Goal: Transaction & Acquisition: Purchase product/service

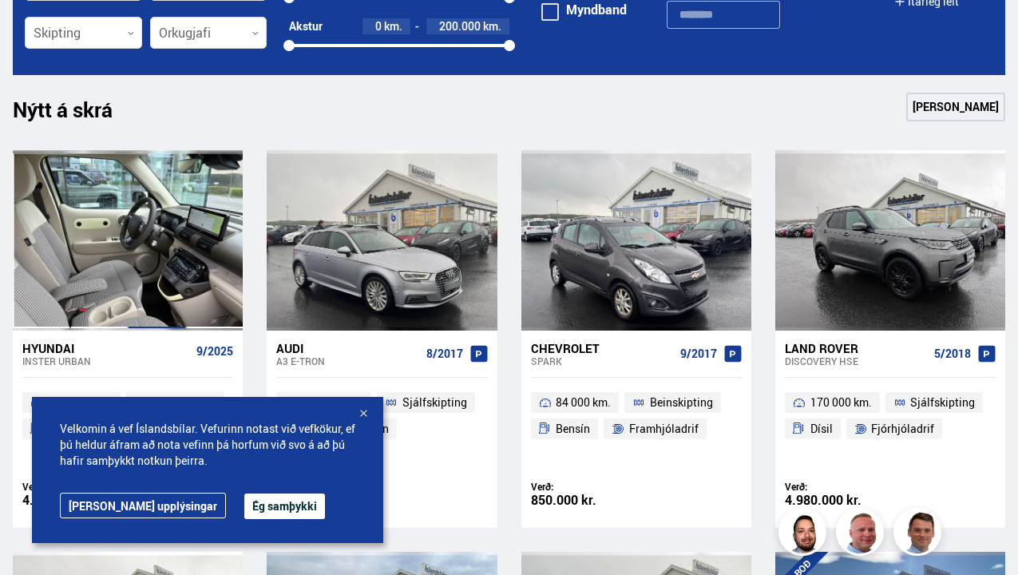
scroll to position [394, 0]
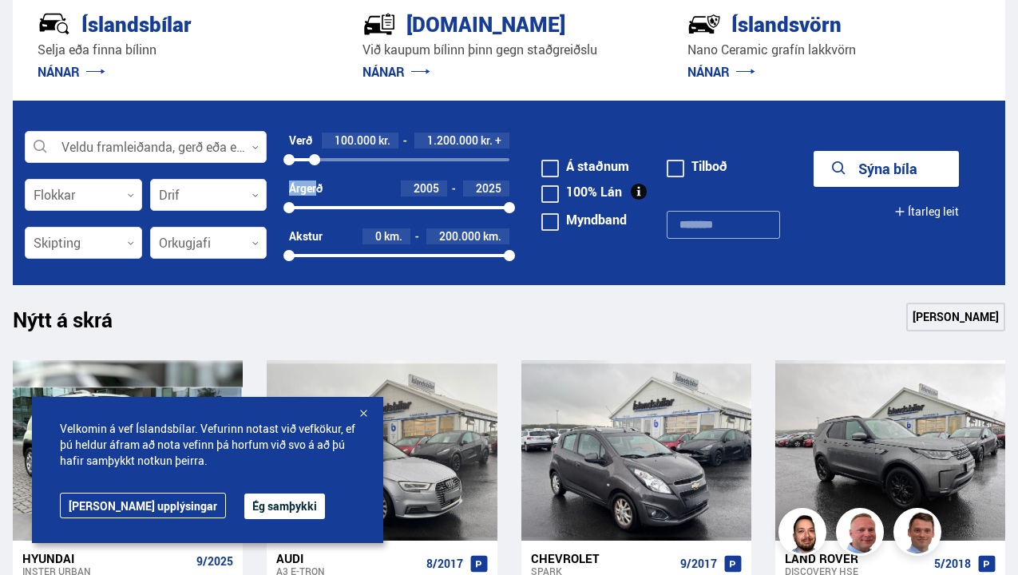
drag, startPoint x: 506, startPoint y: 164, endPoint x: 315, endPoint y: 183, distance: 192.5
click at [315, 183] on form "Veldu framleiðanda, gerð eða eiginleika 0 Flokkar 0 Drif 0 Verð 100.000 kr. 1.2…" at bounding box center [509, 193] width 993 height 184
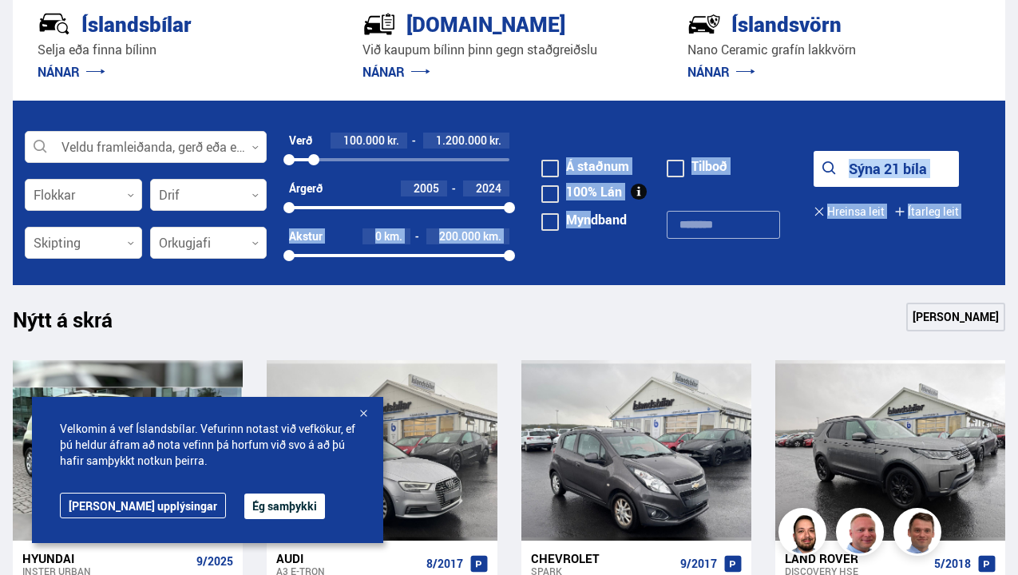
drag, startPoint x: 511, startPoint y: 205, endPoint x: 540, endPoint y: 242, distance: 46.6
click at [540, 242] on form "Veldu framleiðanda, gerð eða eiginleika 0 Flokkar 0 Drif 0 Verð 100.000 kr. 1.2…" at bounding box center [509, 193] width 993 height 184
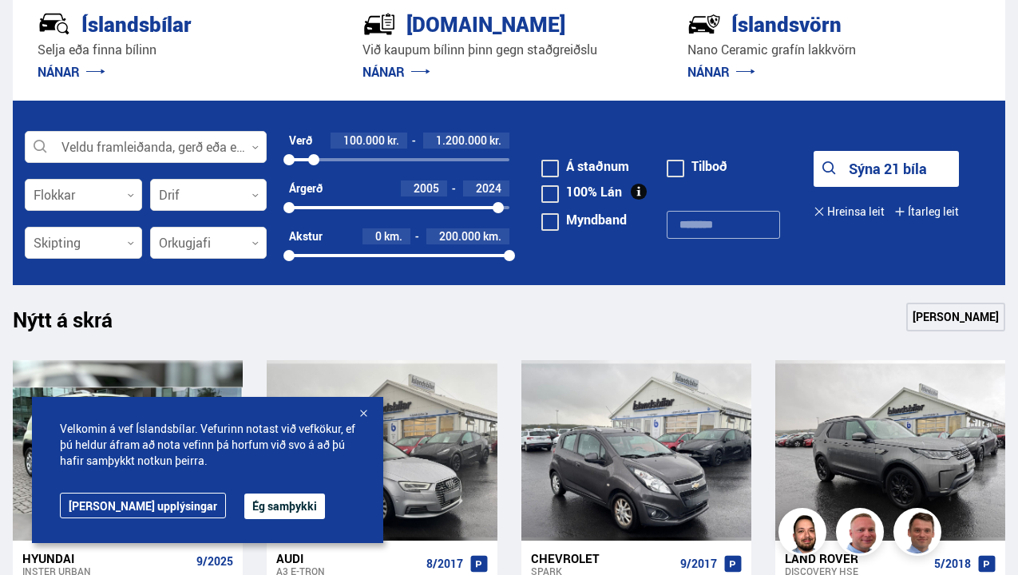
drag, startPoint x: 498, startPoint y: 205, endPoint x: 518, endPoint y: 205, distance: 20.0
click at [518, 205] on form "Veldu framleiðanda, gerð eða eiginleika 0 Flokkar 0 Drif 0 Verð 100.000 kr. 1.2…" at bounding box center [509, 193] width 993 height 184
drag, startPoint x: 287, startPoint y: 208, endPoint x: 315, endPoint y: 220, distance: 30.8
click at [315, 220] on div "Árgerð 2007 2025 2007 2025" at bounding box center [399, 204] width 220 height 48
drag, startPoint x: 514, startPoint y: 252, endPoint x: 565, endPoint y: 279, distance: 57.5
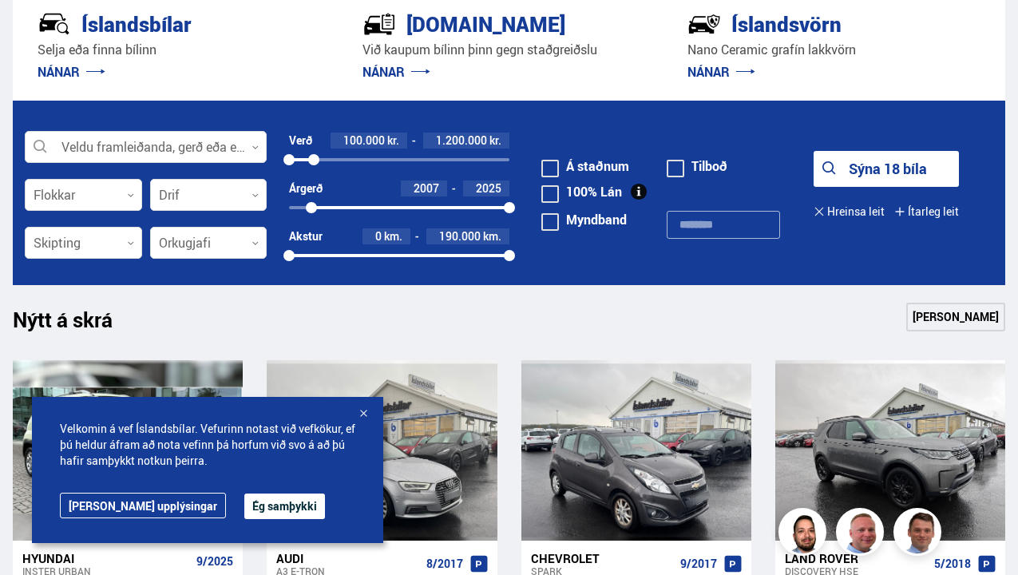
click at [565, 279] on form "Veldu framleiðanda, gerð eða eiginleika 0 Flokkar 0 Drif 0 Verð 100.000 kr. 1.2…" at bounding box center [509, 193] width 993 height 184
drag, startPoint x: 494, startPoint y: 257, endPoint x: 504, endPoint y: 257, distance: 9.6
click at [504, 257] on div at bounding box center [500, 255] width 11 height 11
click at [869, 157] on button "Sýna 18 bíla" at bounding box center [886, 169] width 145 height 36
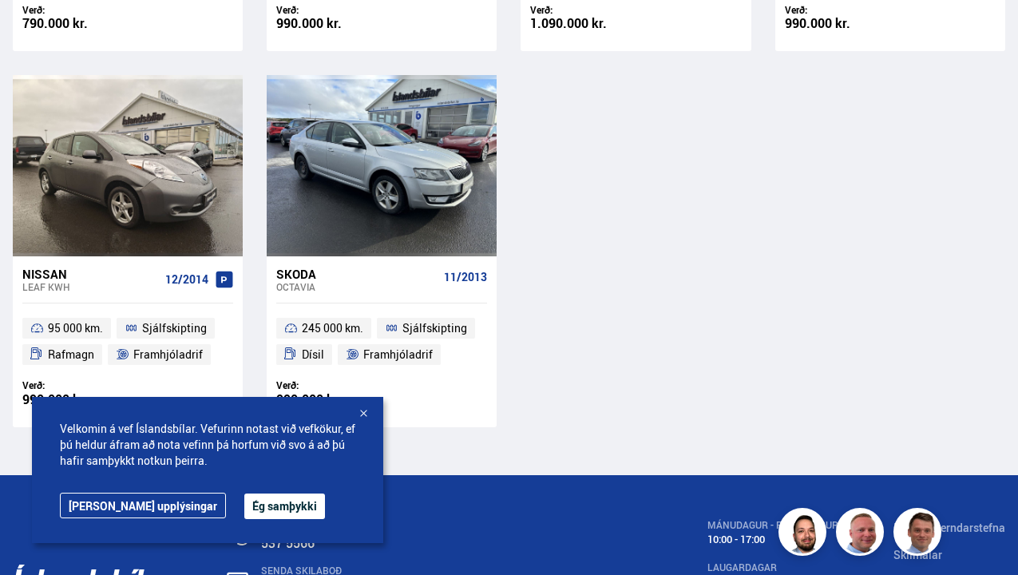
scroll to position [1795, 0]
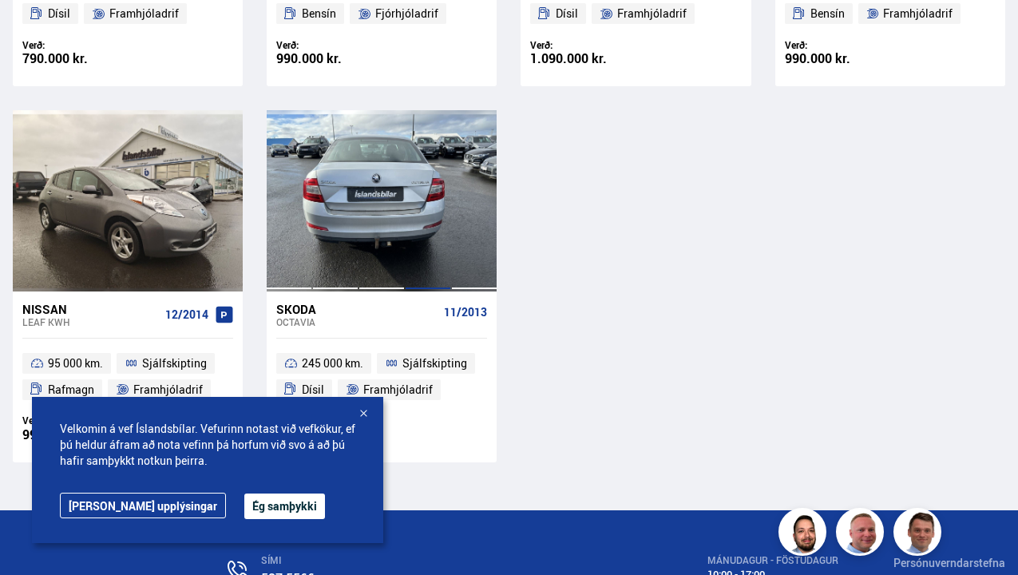
click at [434, 254] on div at bounding box center [428, 200] width 46 height 180
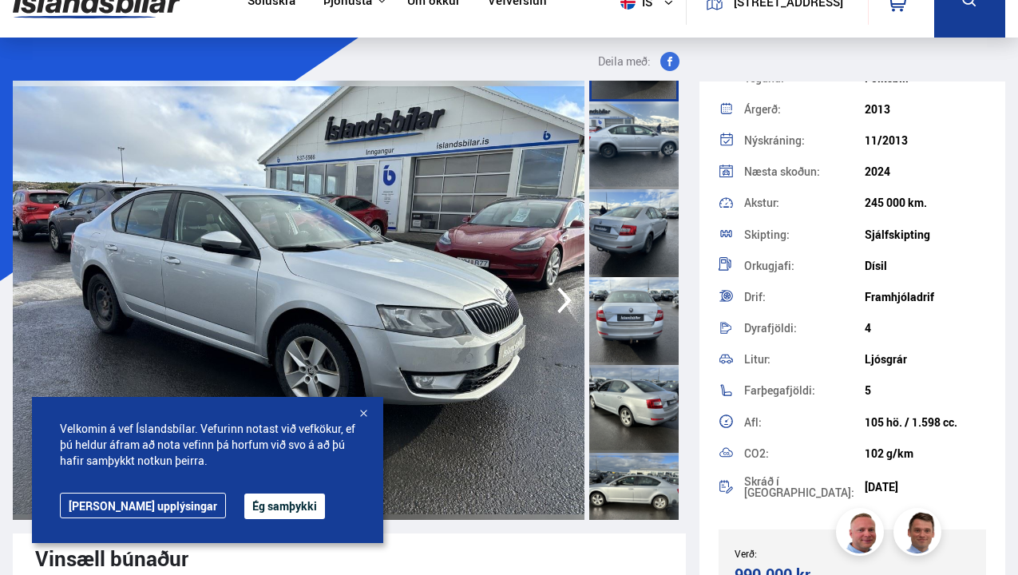
scroll to position [97, 0]
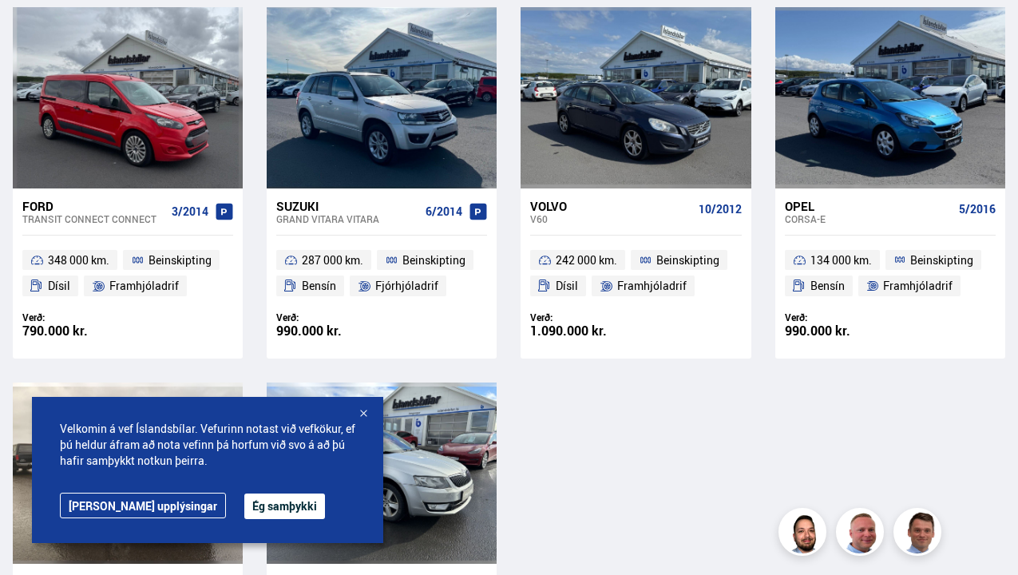
scroll to position [1517, 0]
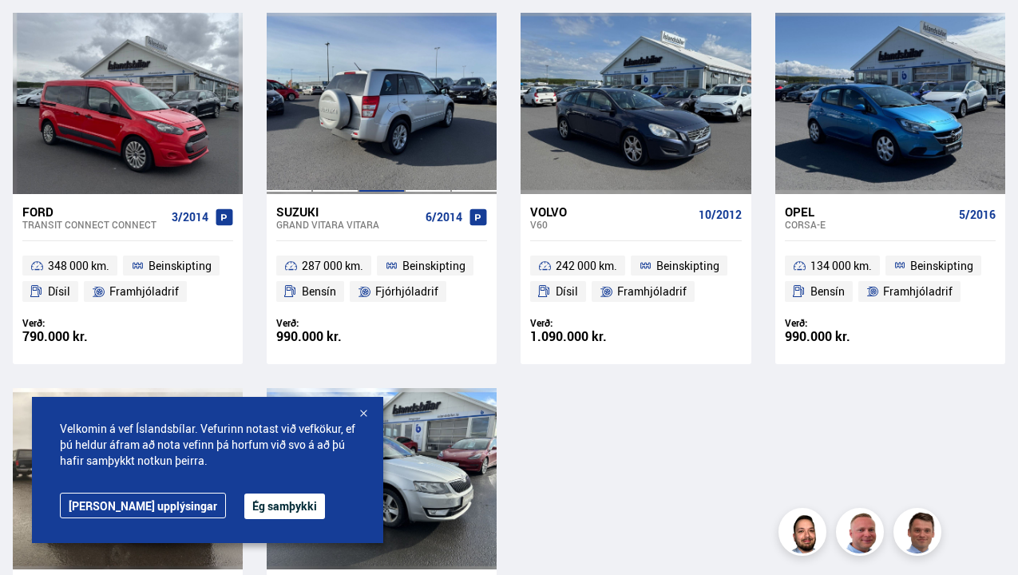
click at [390, 132] on div at bounding box center [382, 103] width 46 height 180
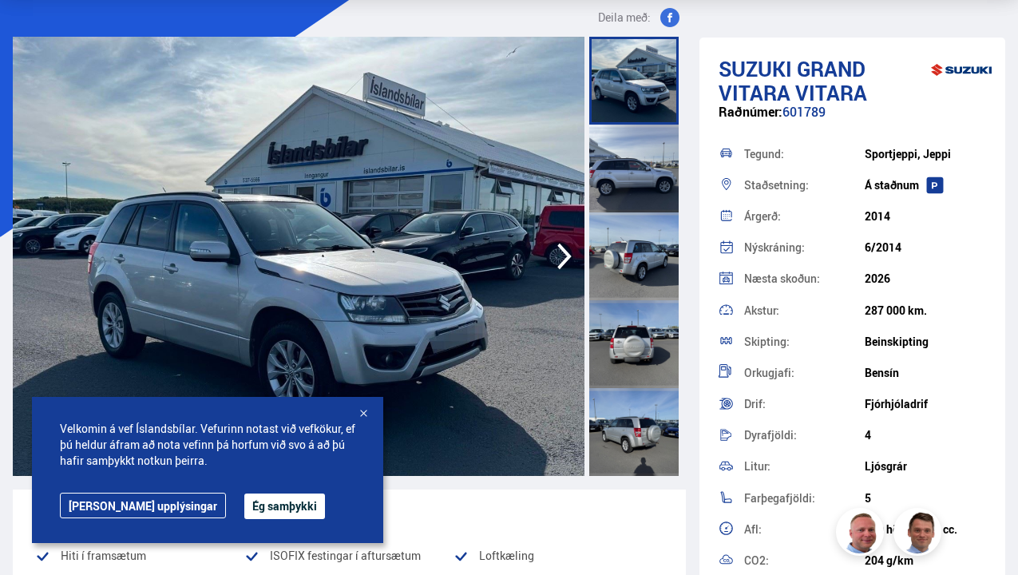
scroll to position [77, 0]
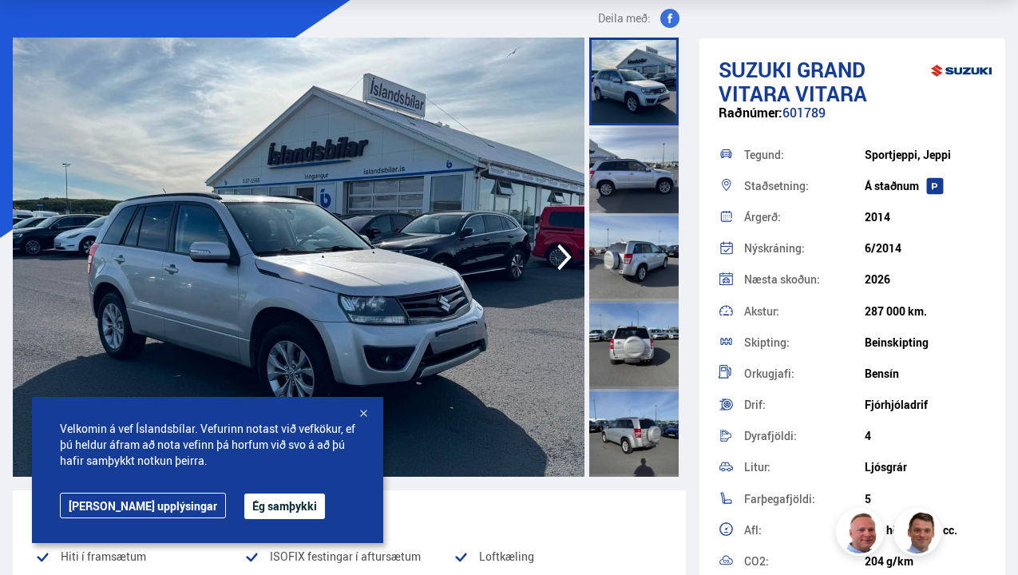
click at [563, 263] on icon "button" at bounding box center [564, 257] width 14 height 26
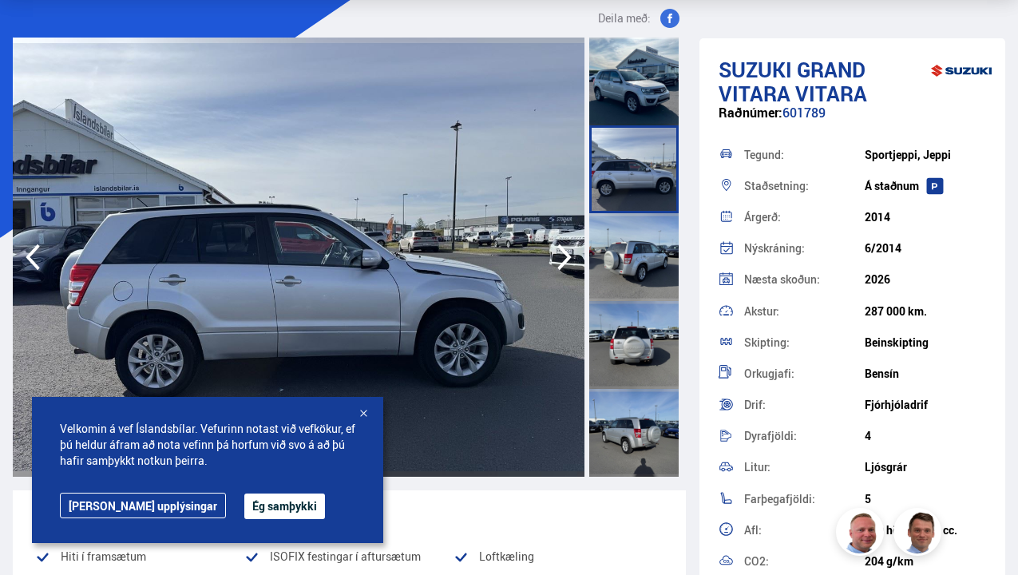
click at [563, 263] on icon "button" at bounding box center [564, 257] width 14 height 26
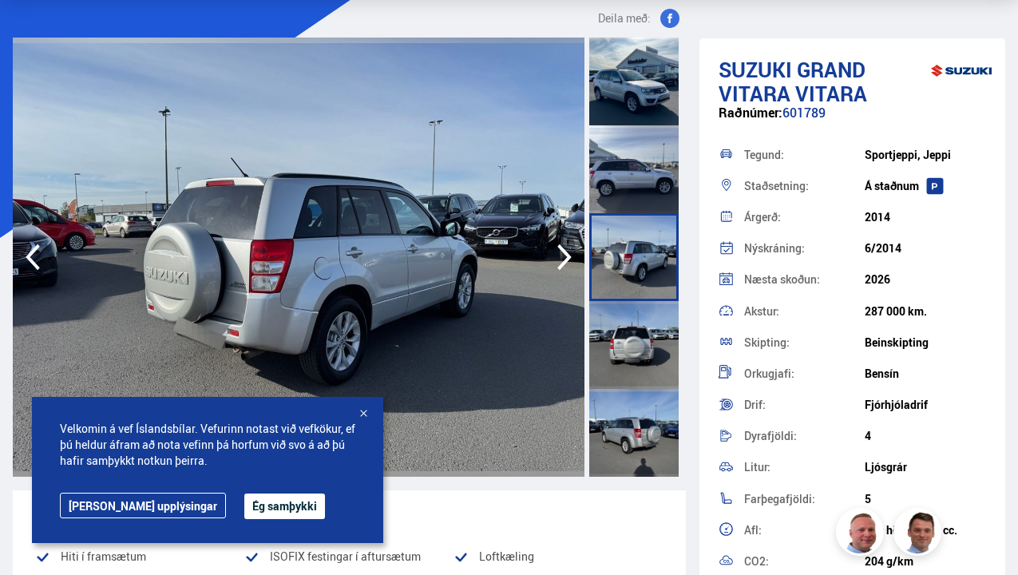
click at [563, 263] on icon "button" at bounding box center [564, 257] width 14 height 26
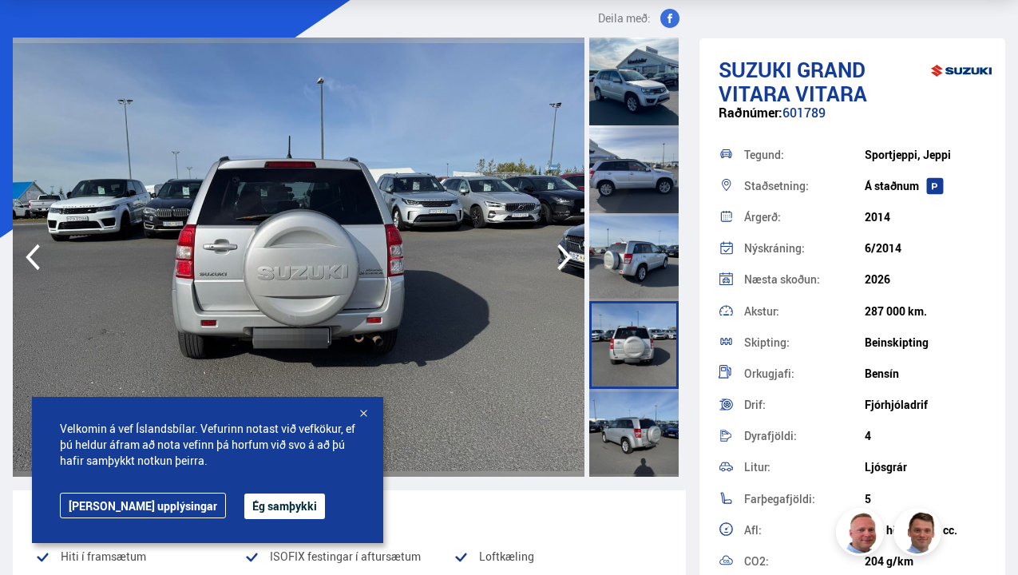
click at [563, 263] on icon "button" at bounding box center [564, 257] width 14 height 26
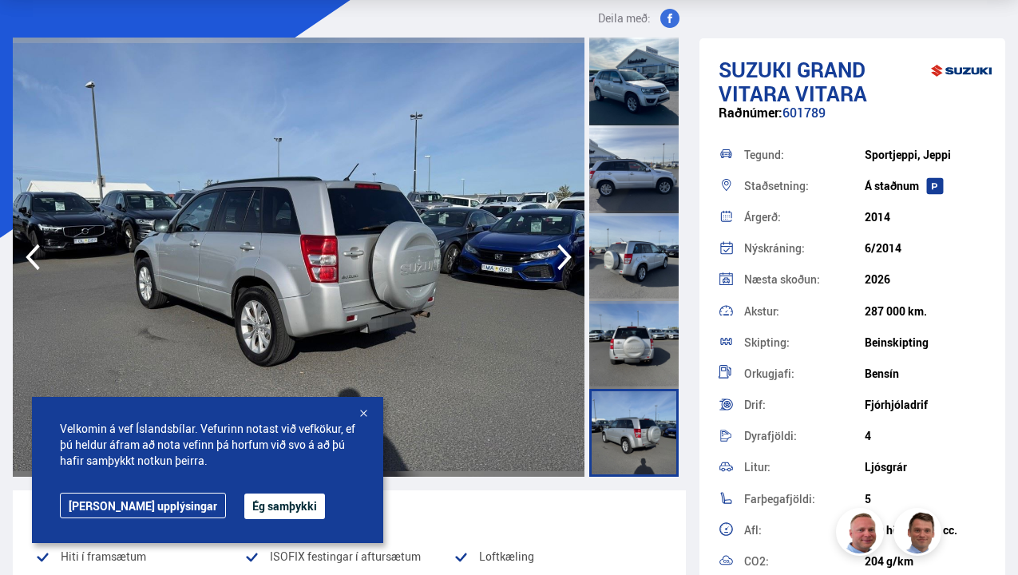
scroll to position [10, 0]
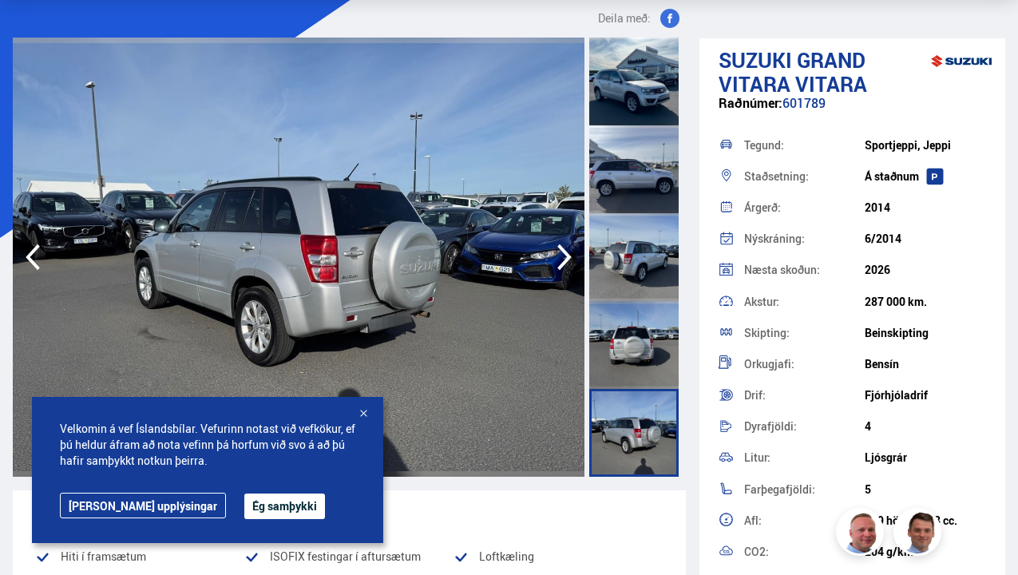
click at [561, 240] on icon "button" at bounding box center [565, 257] width 32 height 38
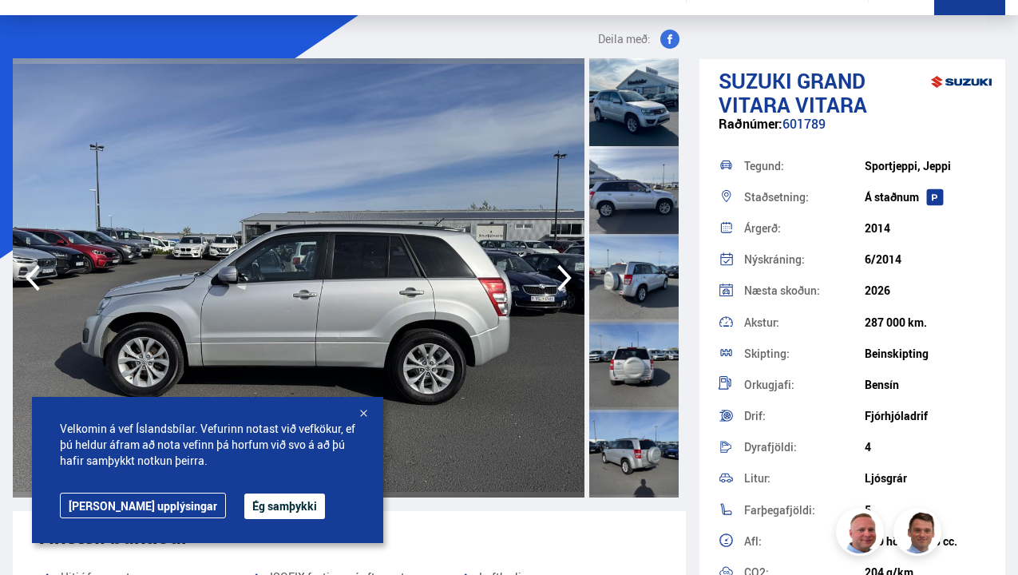
scroll to position [52, 0]
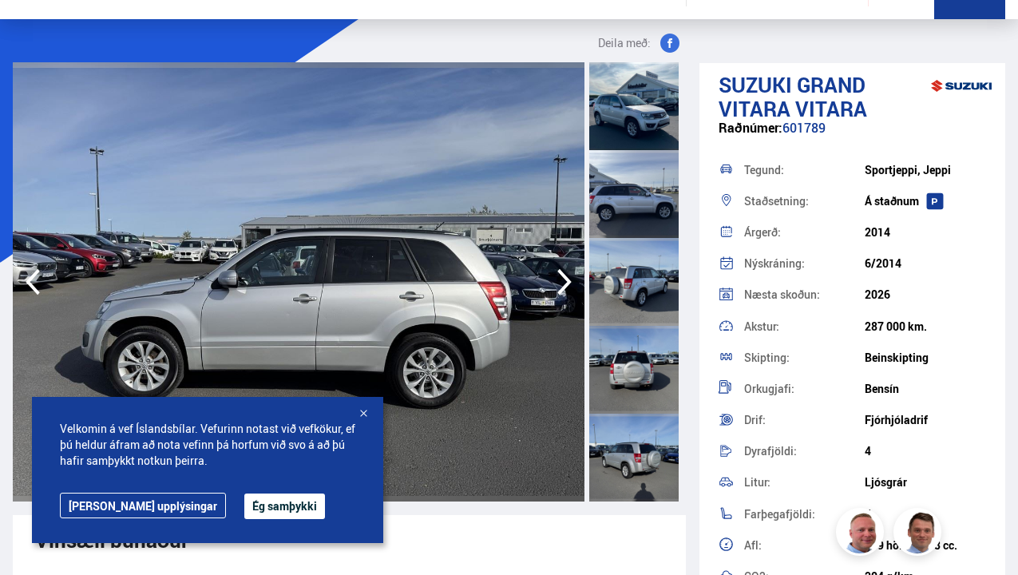
click at [550, 279] on icon "button" at bounding box center [565, 282] width 32 height 38
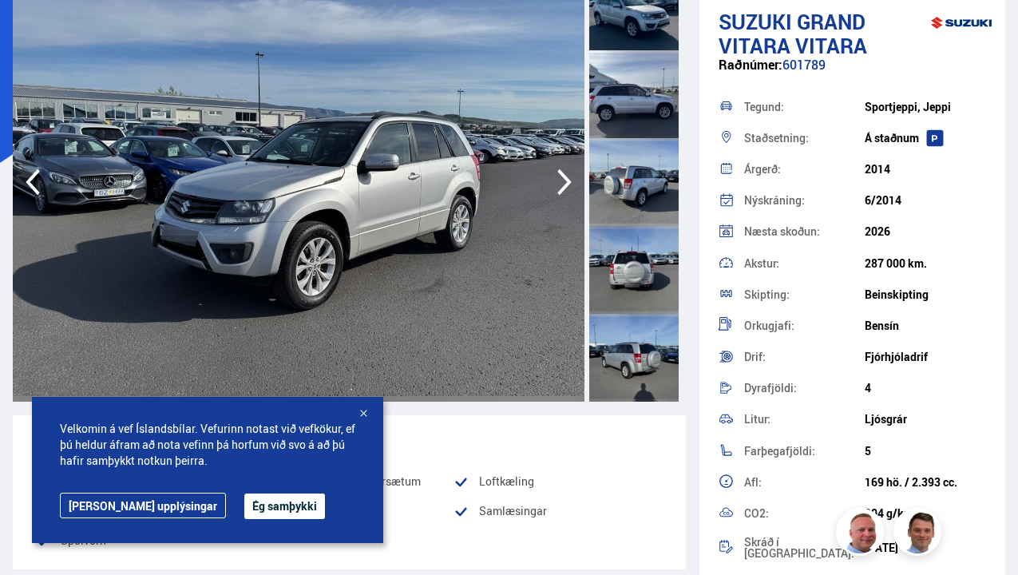
scroll to position [210, 0]
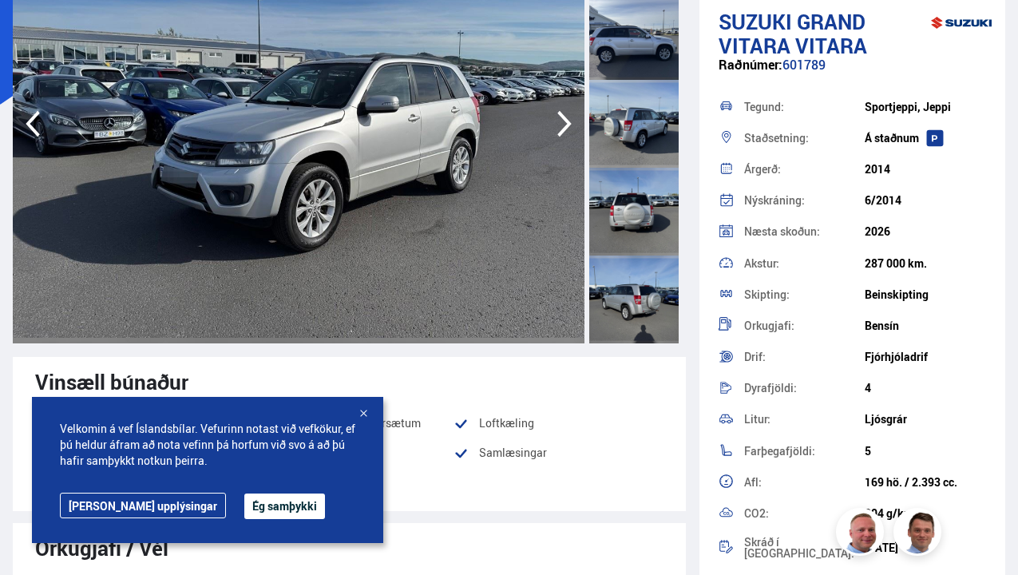
click at [244, 506] on button "Ég samþykki" at bounding box center [284, 506] width 81 height 26
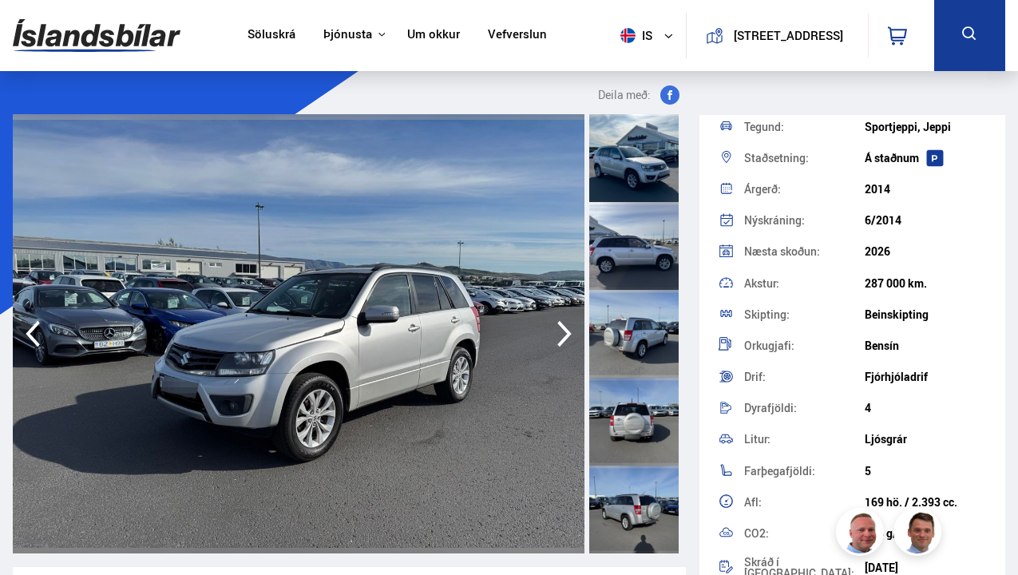
scroll to position [0, 0]
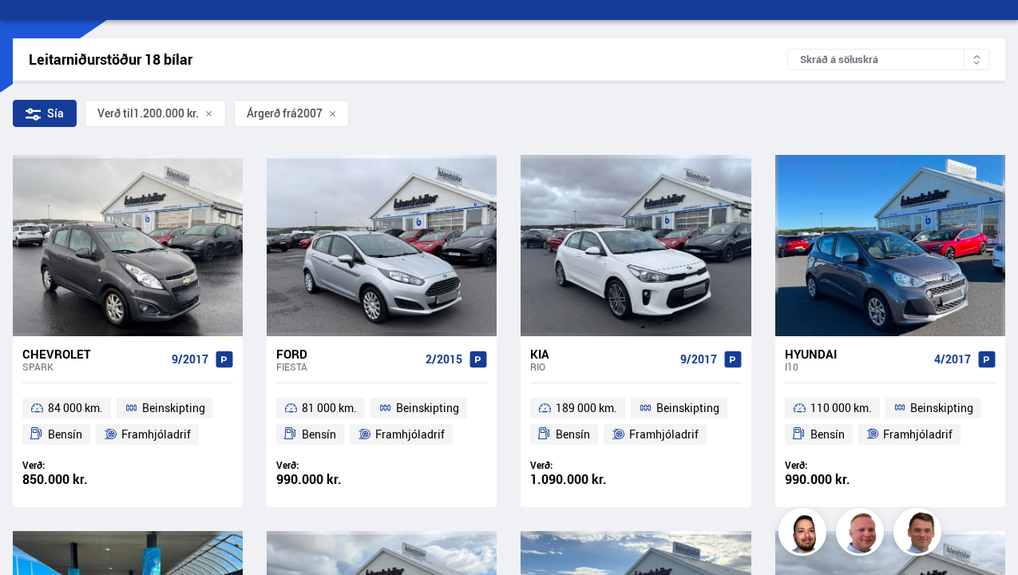
scroll to position [224, 0]
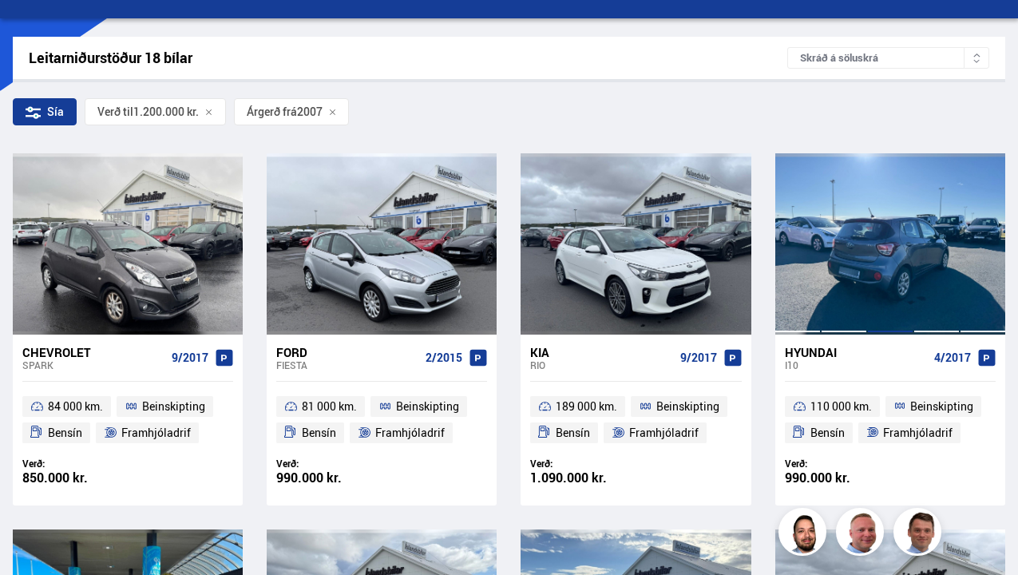
click at [867, 287] on div at bounding box center [890, 243] width 46 height 180
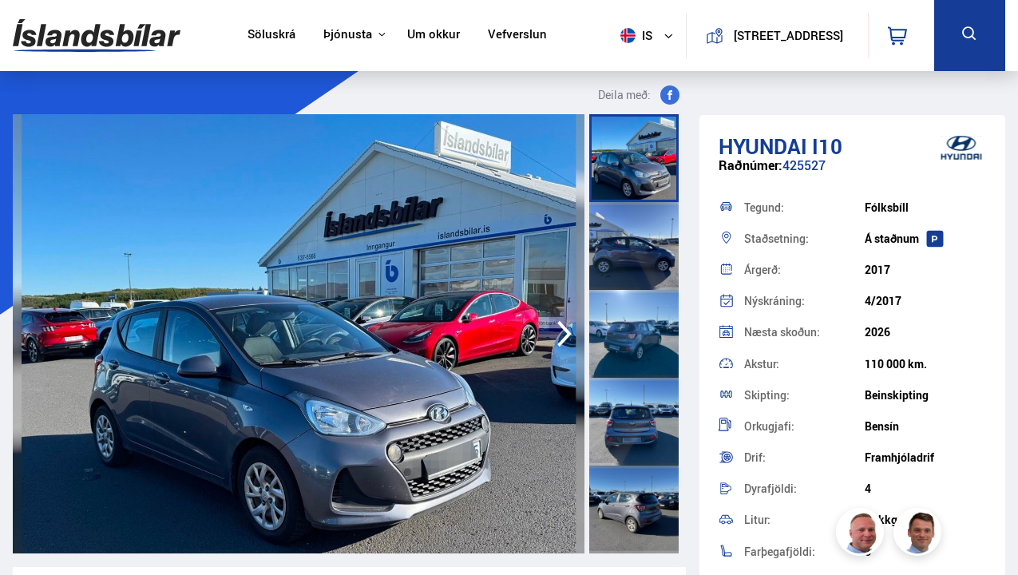
click at [553, 334] on icon "button" at bounding box center [565, 334] width 32 height 38
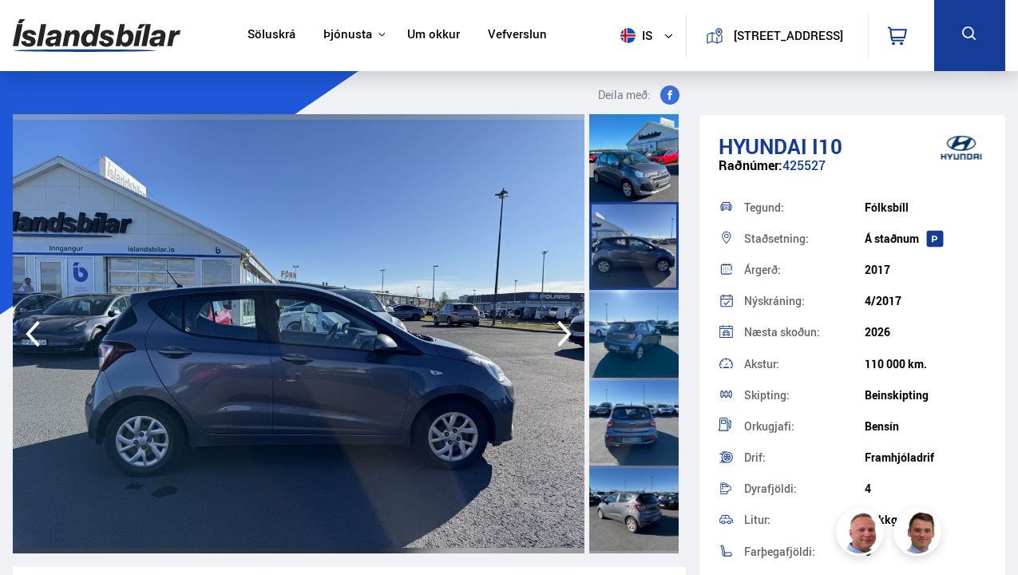
click at [565, 333] on icon "button" at bounding box center [565, 334] width 32 height 38
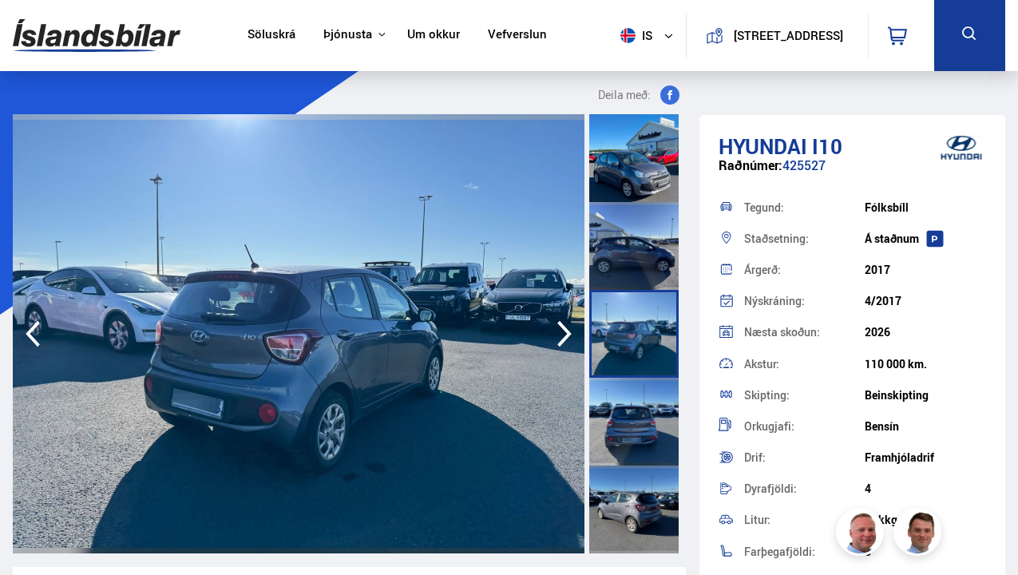
click at [565, 333] on icon "button" at bounding box center [565, 334] width 32 height 38
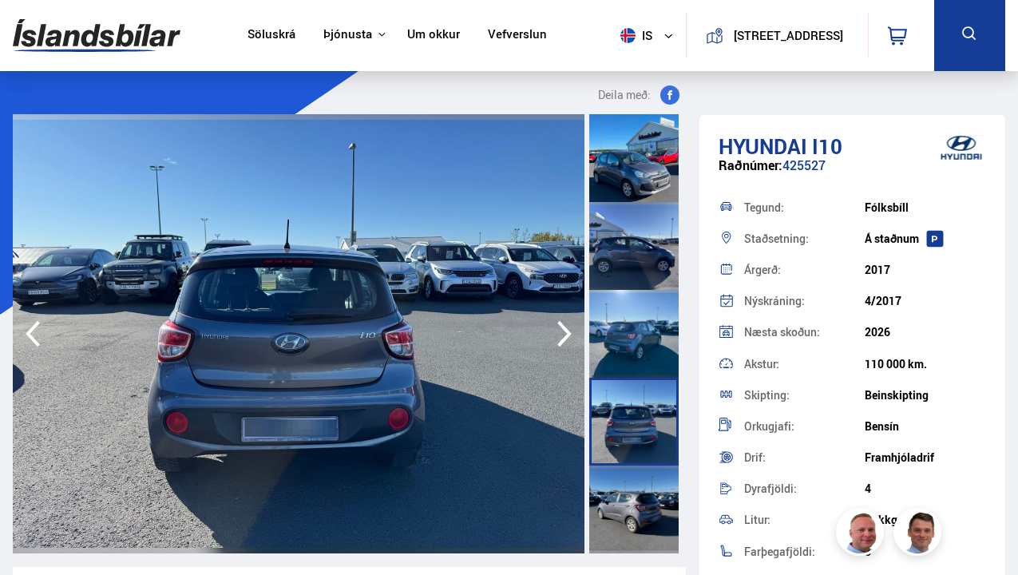
click at [565, 333] on icon "button" at bounding box center [565, 334] width 32 height 38
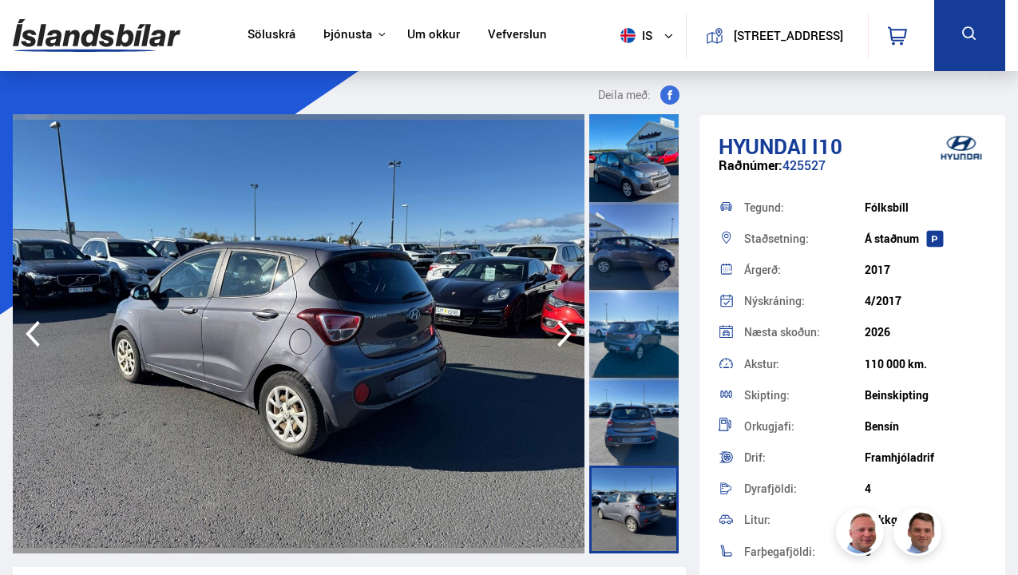
click at [565, 333] on icon "button" at bounding box center [565, 334] width 32 height 38
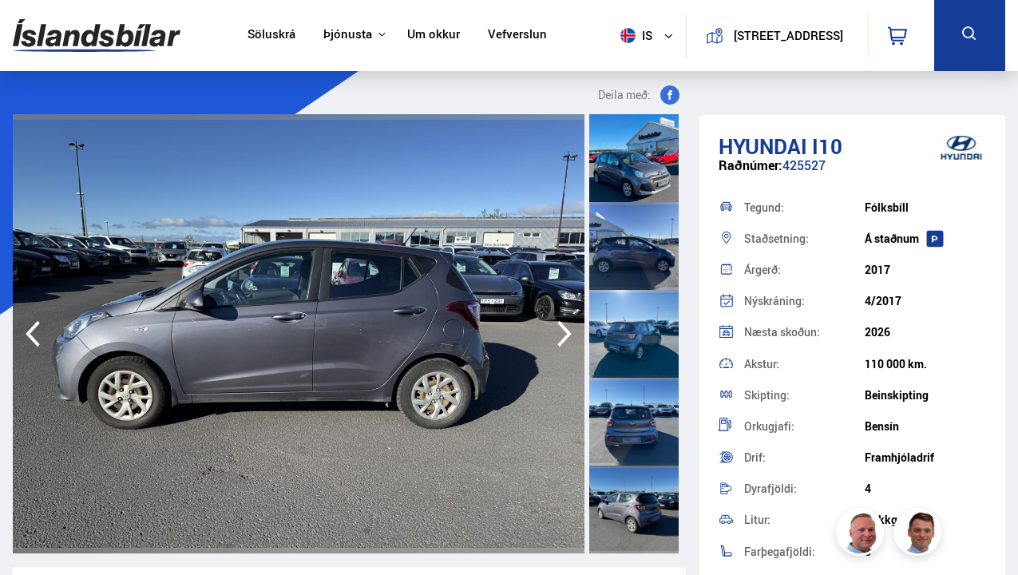
click at [565, 333] on icon "button" at bounding box center [565, 334] width 32 height 38
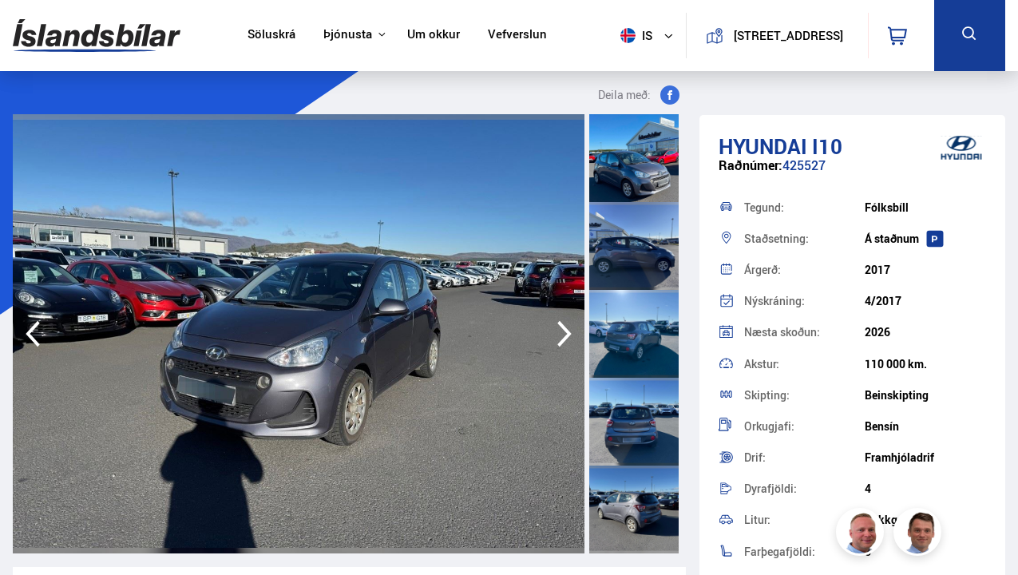
click at [565, 333] on icon "button" at bounding box center [565, 334] width 32 height 38
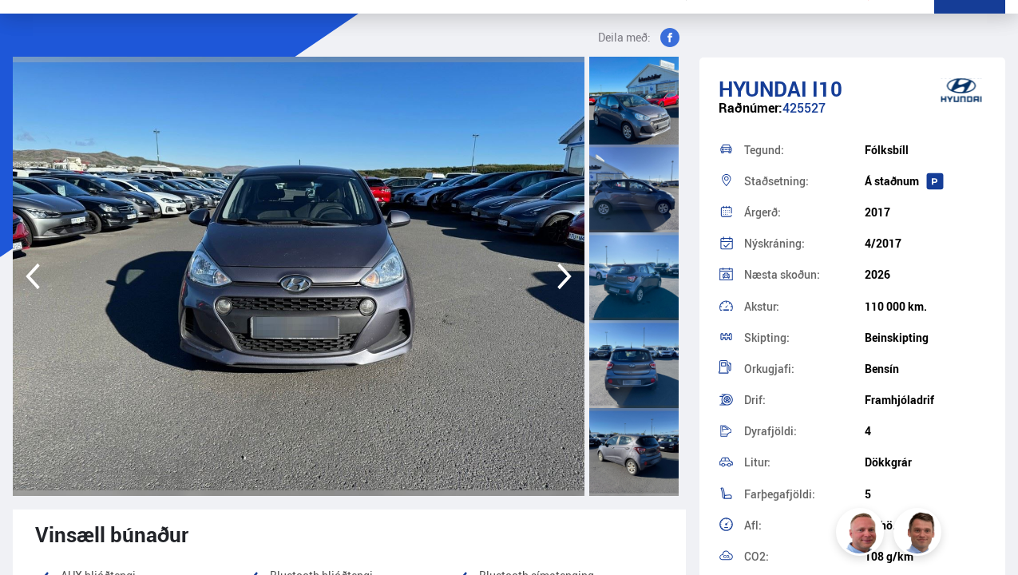
scroll to position [58, 0]
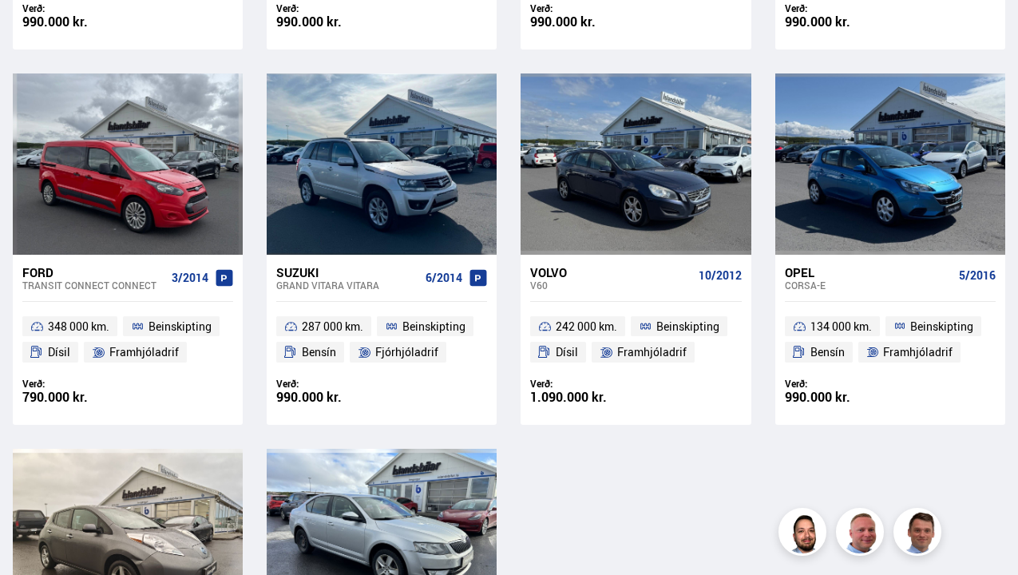
scroll to position [1429, 0]
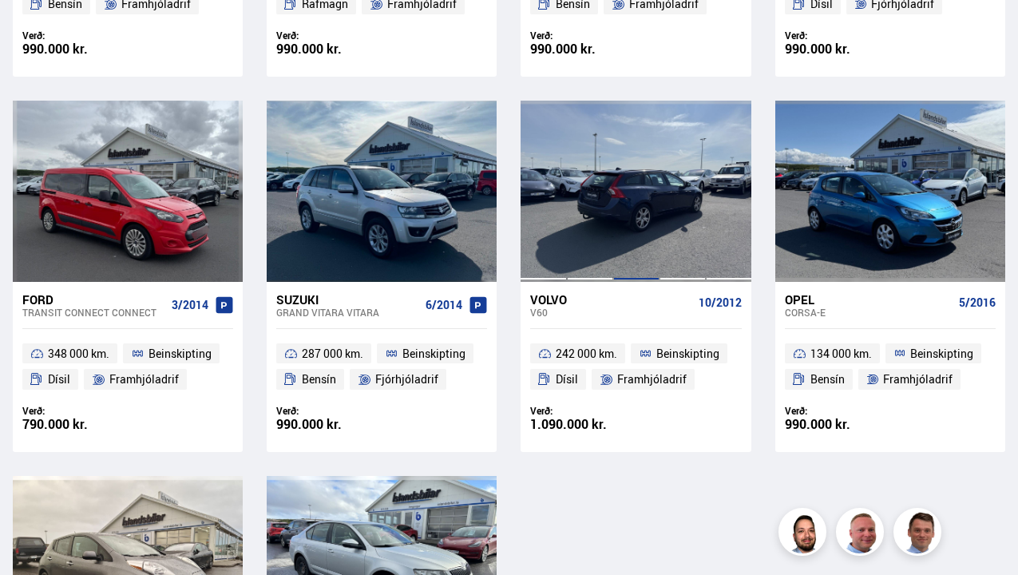
click at [653, 188] on div at bounding box center [636, 191] width 46 height 180
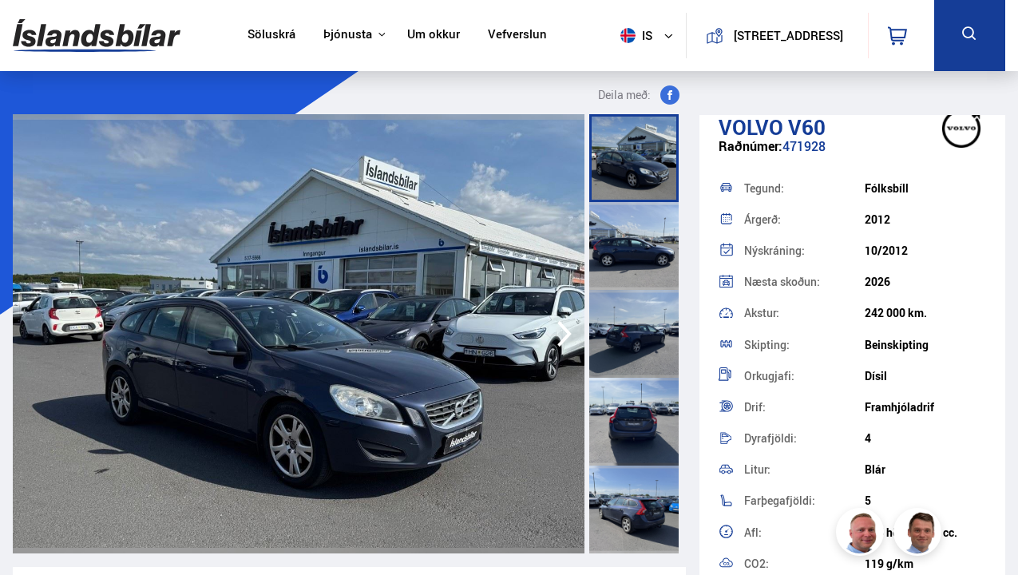
scroll to position [25, 0]
